Goal: Check status: Verify the current state of an ongoing process or item

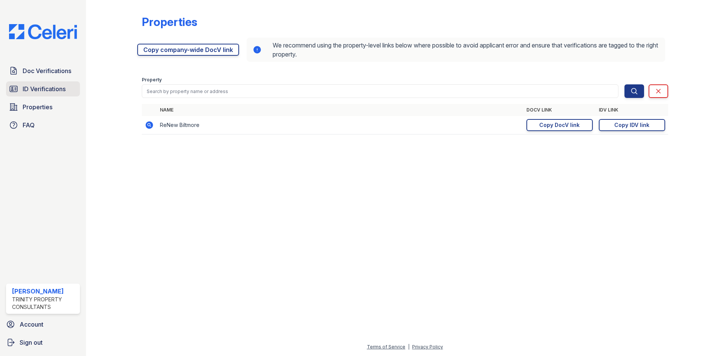
click at [43, 89] on span "ID Verifications" at bounding box center [44, 88] width 43 height 9
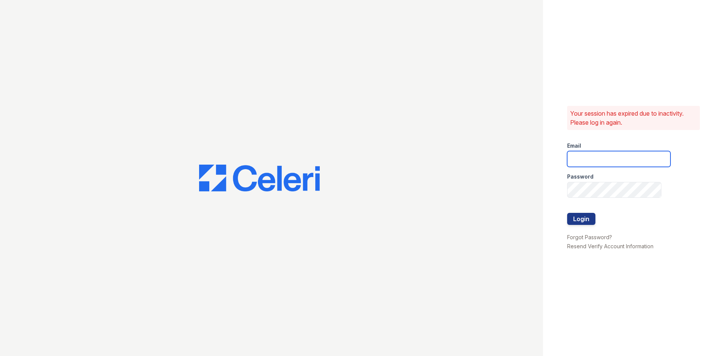
click at [644, 161] on input "email" at bounding box center [618, 159] width 103 height 16
type input "miluna@trinity-pm.com"
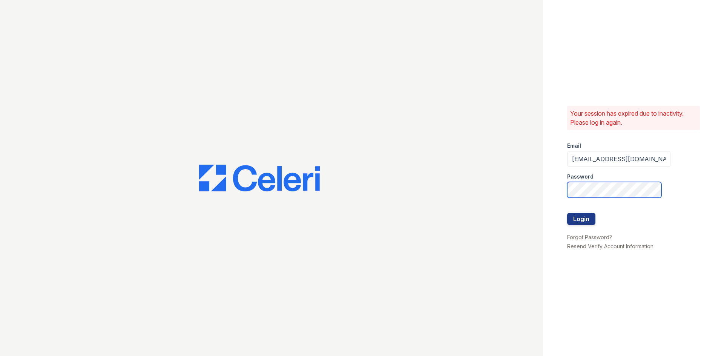
click at [567, 213] on button "Login" at bounding box center [581, 219] width 28 height 12
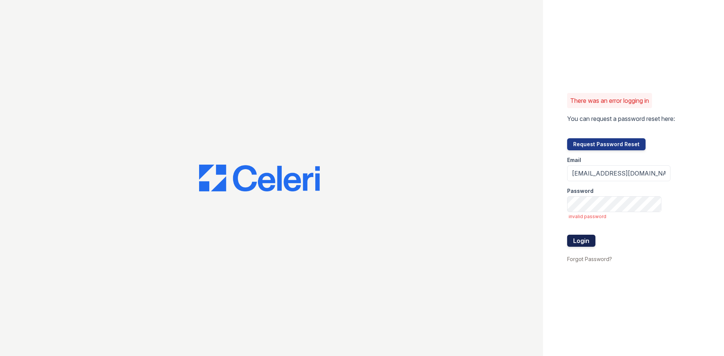
click at [590, 240] on button "Login" at bounding box center [581, 241] width 28 height 12
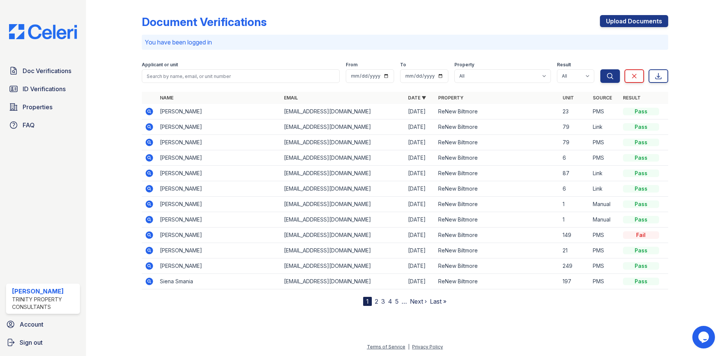
click at [377, 302] on link "2" at bounding box center [376, 302] width 3 height 8
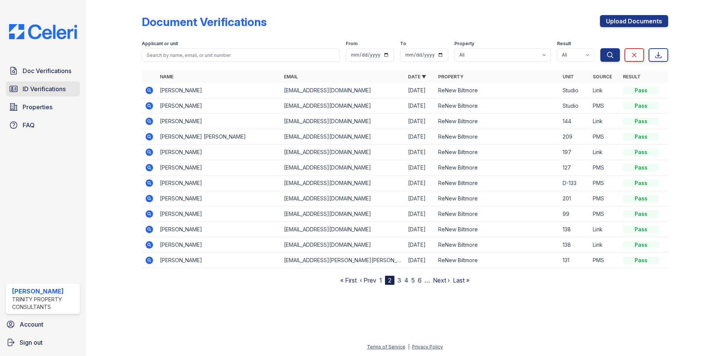
click at [40, 88] on span "ID Verifications" at bounding box center [44, 88] width 43 height 9
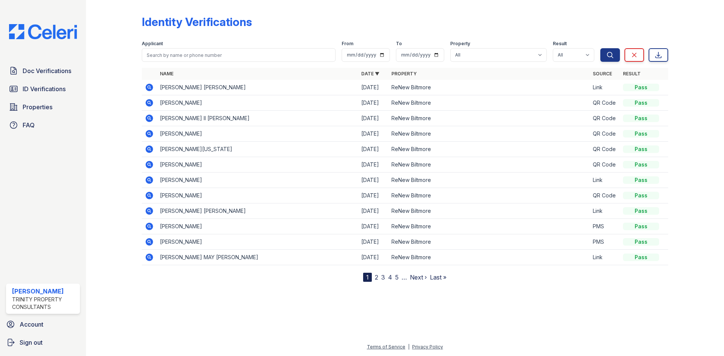
click at [151, 226] on icon at bounding box center [150, 227] width 8 height 8
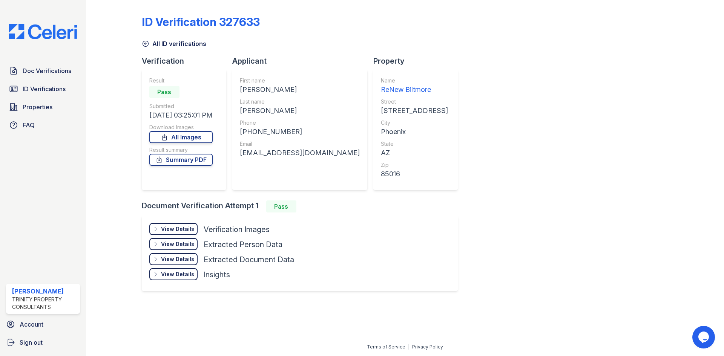
click at [176, 224] on div "View Details Details" at bounding box center [173, 229] width 48 height 12
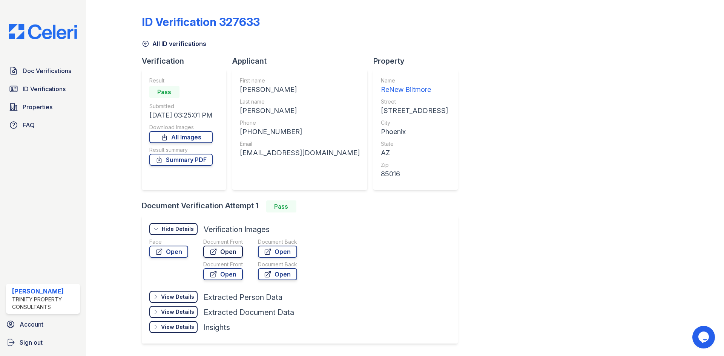
click at [236, 254] on link "Open" at bounding box center [223, 252] width 40 height 12
click at [36, 67] on span "Doc Verifications" at bounding box center [47, 70] width 49 height 9
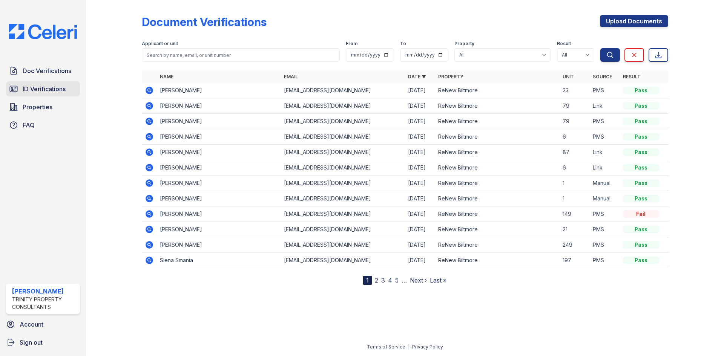
click at [38, 89] on span "ID Verifications" at bounding box center [44, 88] width 43 height 9
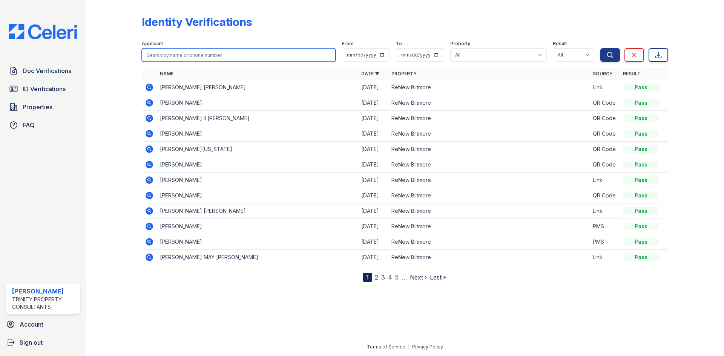
click at [198, 59] on input "search" at bounding box center [239, 55] width 194 height 14
click at [149, 212] on icon at bounding box center [149, 211] width 2 height 2
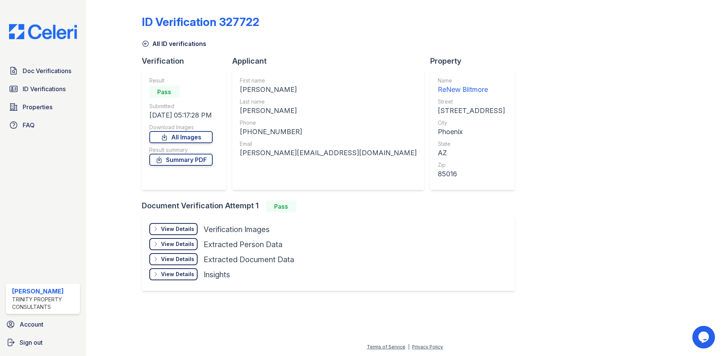
click at [180, 229] on div "View Details" at bounding box center [177, 230] width 33 height 8
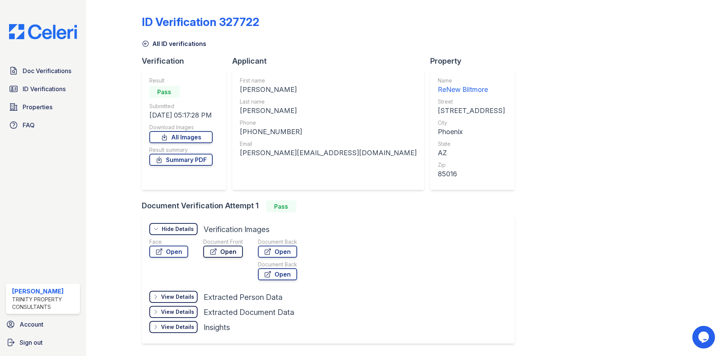
click at [222, 252] on link "Open" at bounding box center [223, 252] width 40 height 12
